Goal: Task Accomplishment & Management: Use online tool/utility

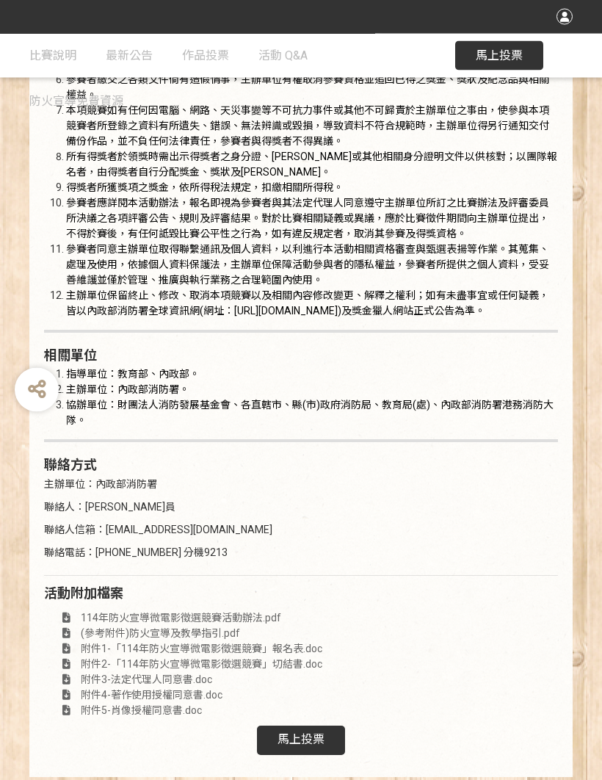
scroll to position [2699, 0]
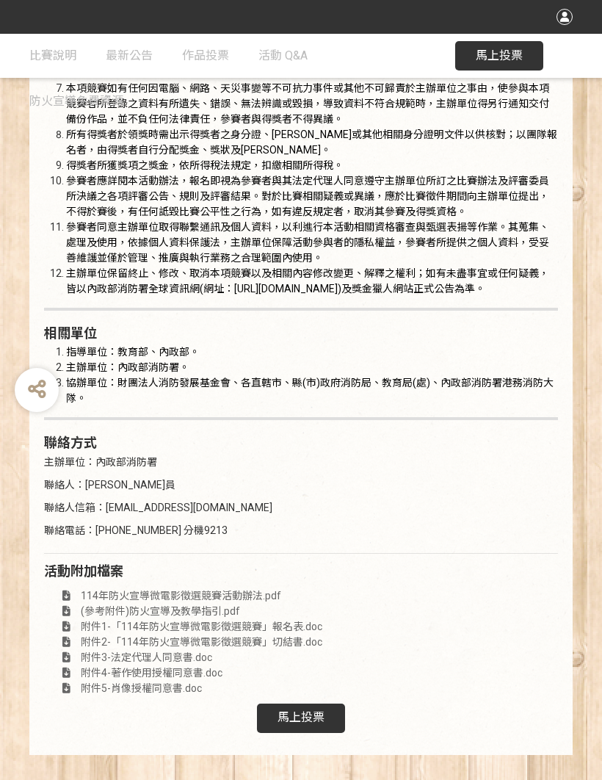
click at [306, 718] on span "馬上投票" at bounding box center [300, 717] width 47 height 14
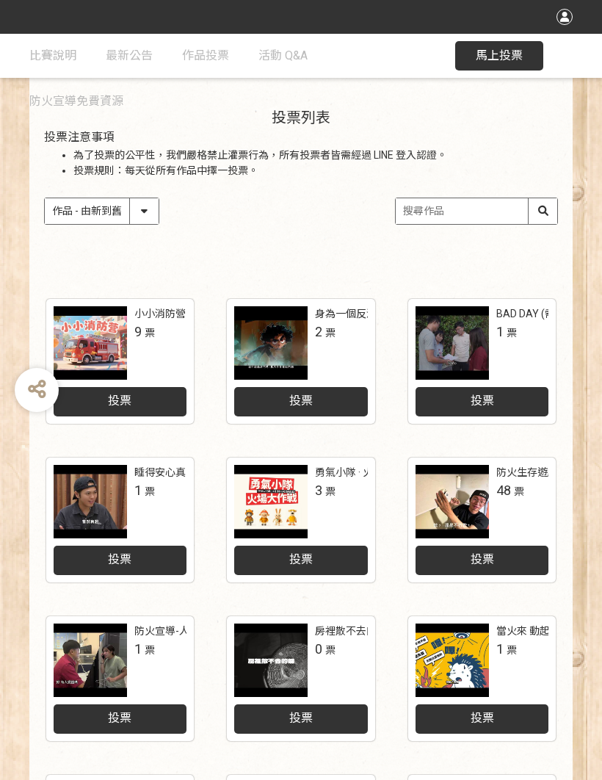
scroll to position [465, 0]
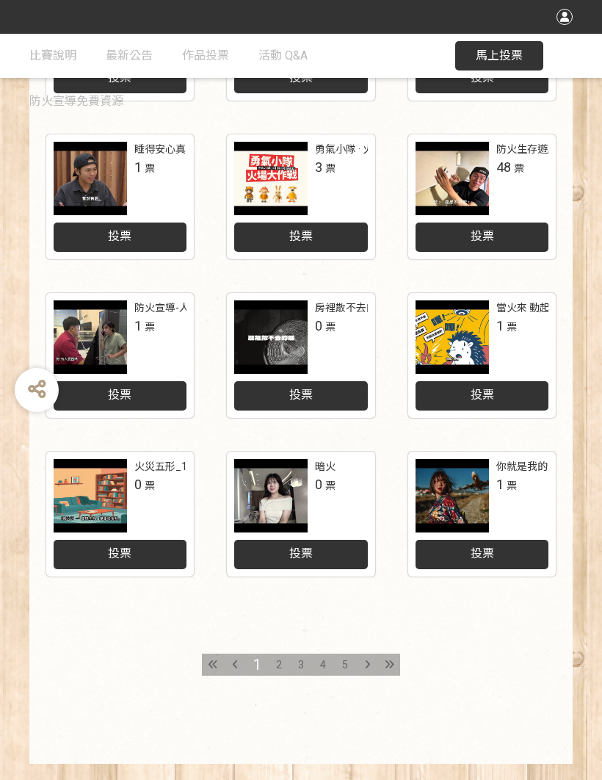
click at [391, 662] on icon at bounding box center [390, 664] width 10 height 10
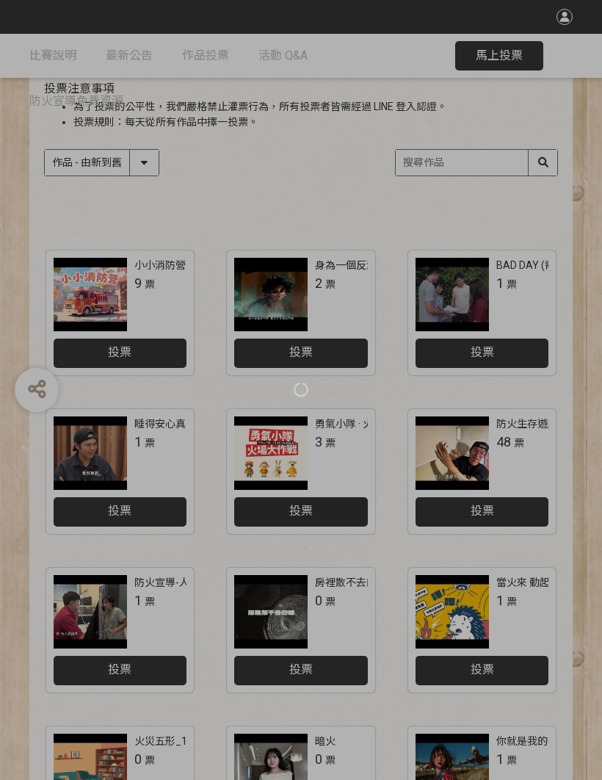
scroll to position [465, 0]
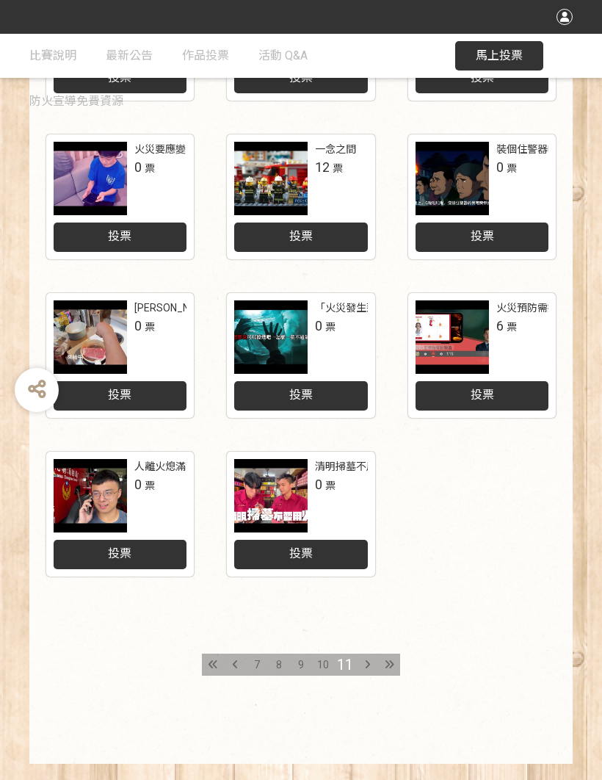
click at [258, 666] on span "7" at bounding box center [257, 664] width 6 height 12
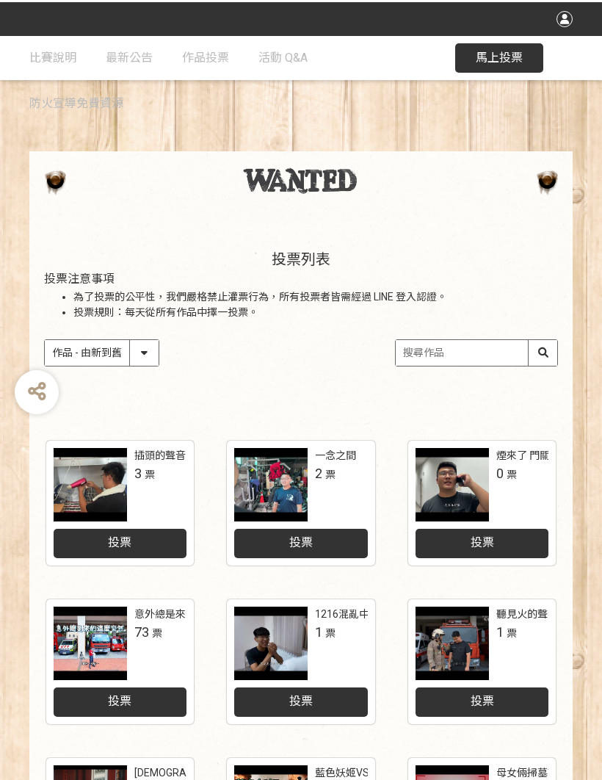
scroll to position [465, 0]
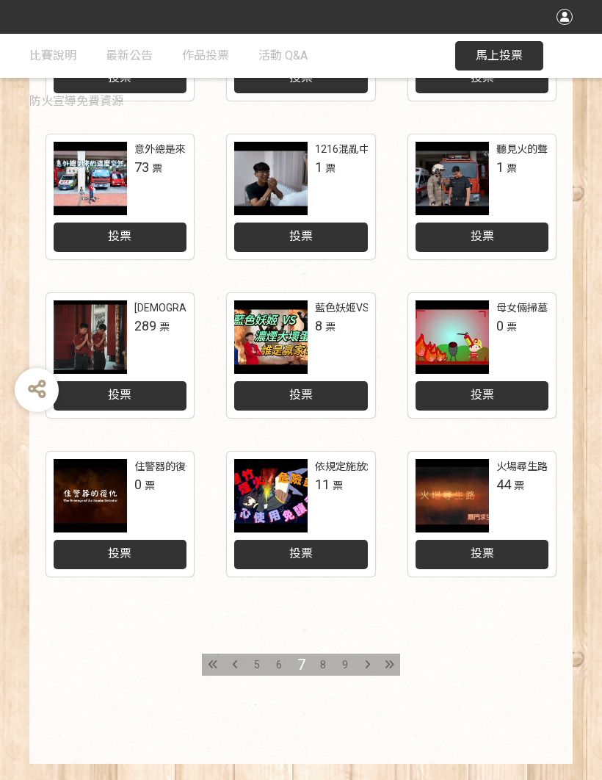
click at [476, 510] on div at bounding box center [451, 495] width 73 height 73
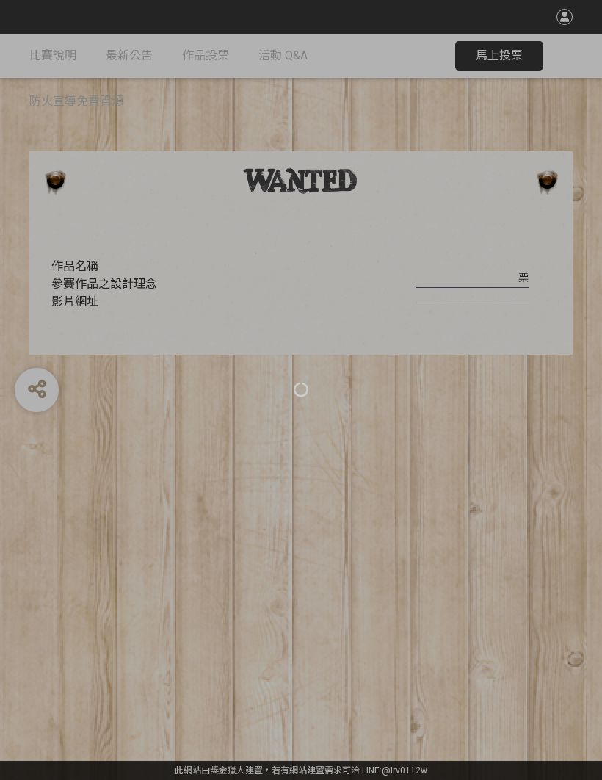
scroll to position [18, 0]
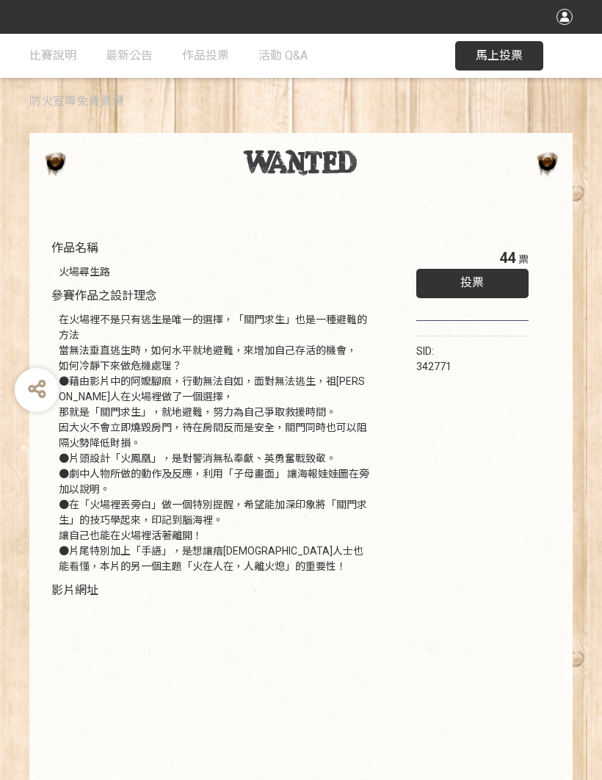
click at [481, 291] on div "投票" at bounding box center [472, 283] width 112 height 29
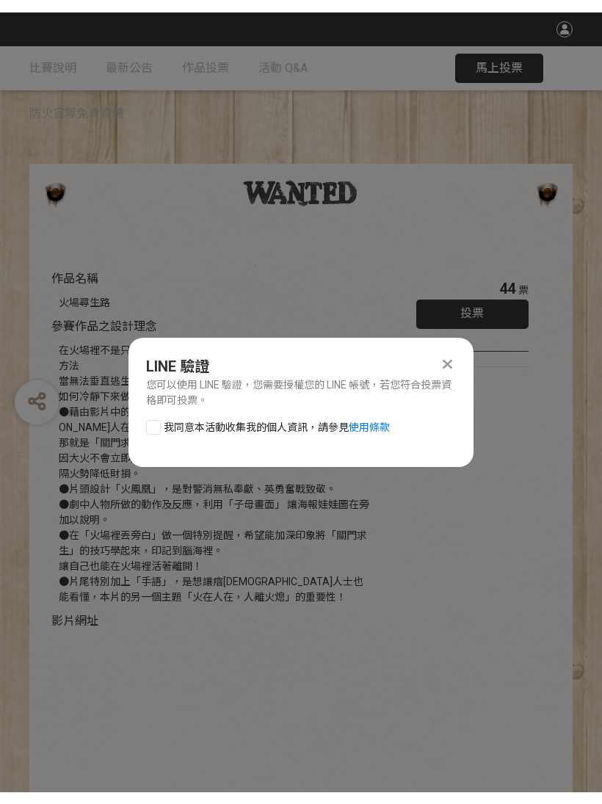
scroll to position [0, 0]
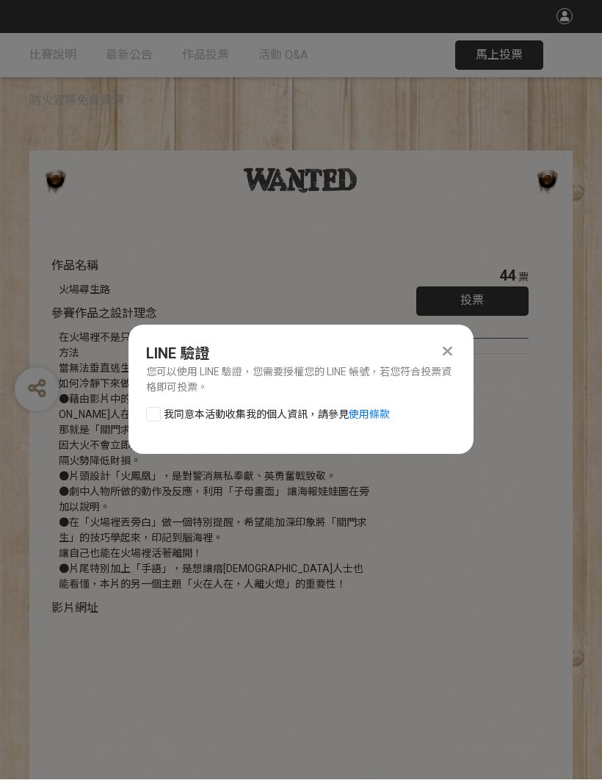
click at [160, 407] on div at bounding box center [153, 414] width 15 height 15
checkbox input "true"
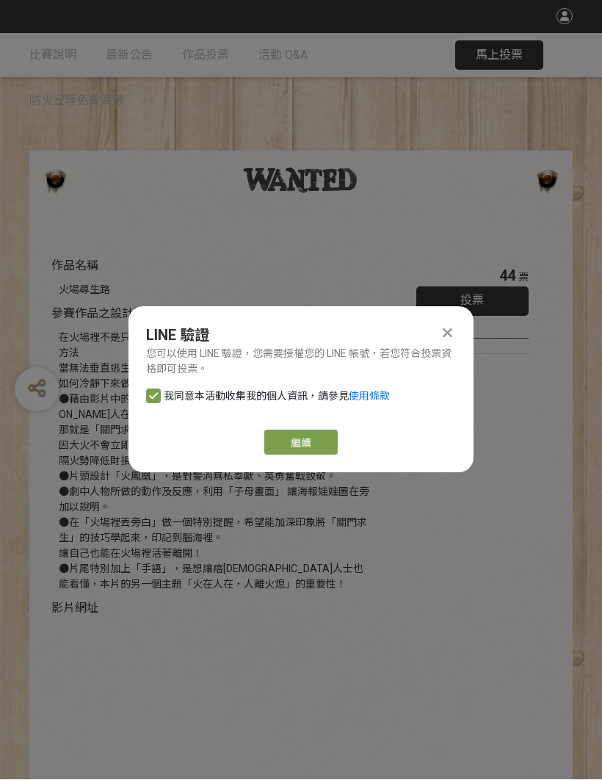
click at [303, 440] on link "繼續" at bounding box center [300, 442] width 73 height 25
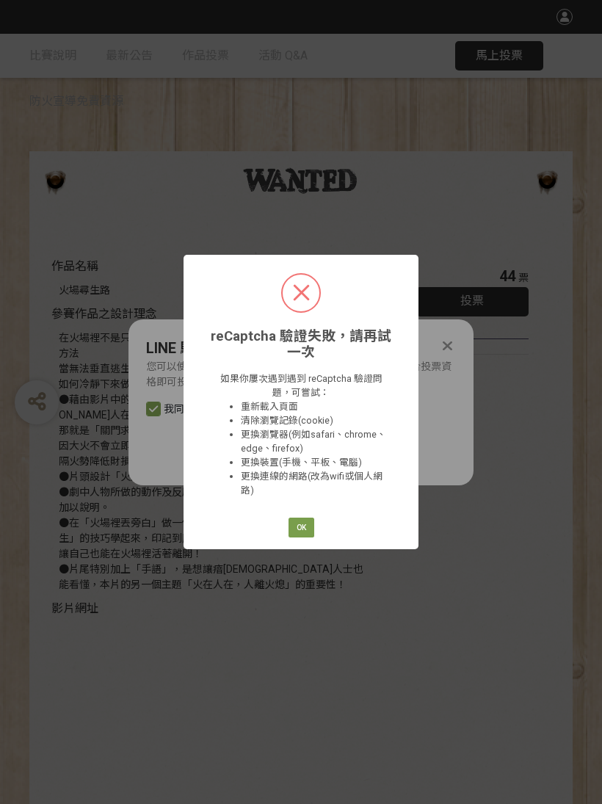
click at [309, 512] on div "reCaptcha 驗證失敗，請再試一次 × 如果你屢次遇到遇到 reCaptcha 驗證問題，可嘗試： 重新載入頁面 清除瀏覽記錄(cookie) 更換瀏覽…" at bounding box center [300, 402] width 235 height 294
click at [306, 528] on button "OK" at bounding box center [301, 527] width 26 height 21
